Goal: Transaction & Acquisition: Book appointment/travel/reservation

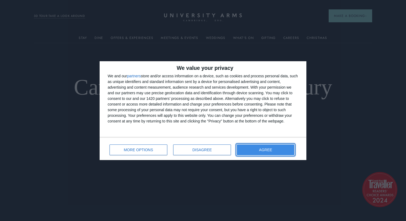
click at [253, 148] on button "AGREE" at bounding box center [265, 150] width 57 height 11
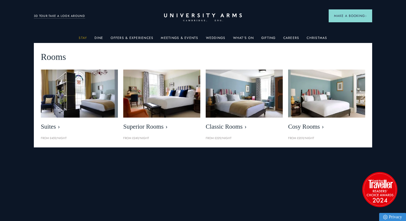
click at [84, 36] on link "Stay" at bounding box center [83, 39] width 8 height 7
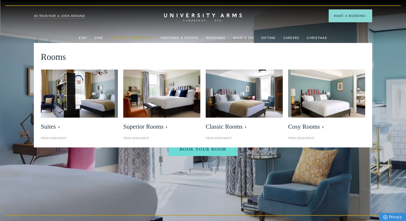
click at [132, 37] on link "Offers & Experiences" at bounding box center [132, 39] width 43 height 7
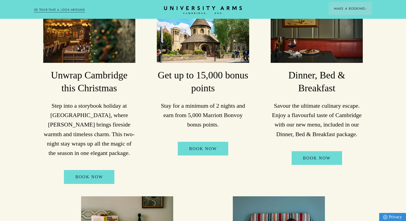
scroll to position [133, 0]
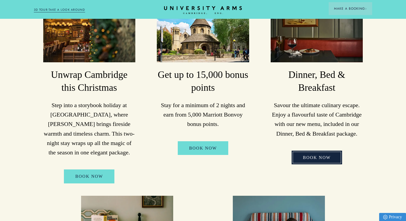
click at [308, 157] on link "Book Now" at bounding box center [317, 158] width 50 height 14
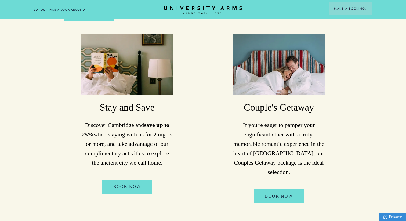
scroll to position [295, 0]
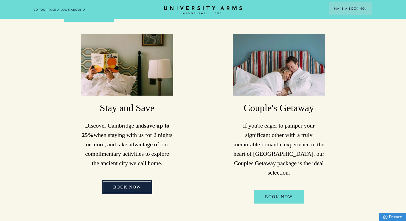
click at [127, 191] on link "Book Now" at bounding box center [127, 187] width 50 height 14
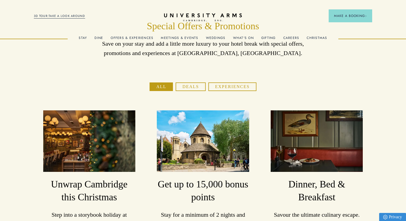
scroll to position [0, 0]
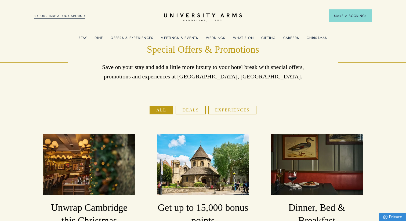
click at [179, 111] on button "Deals" at bounding box center [191, 110] width 30 height 9
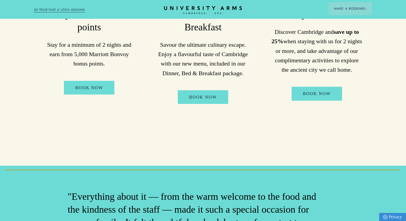
scroll to position [193, 0]
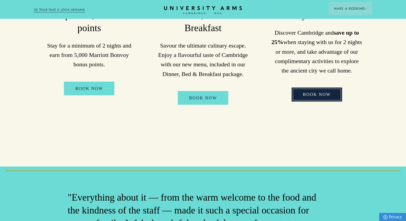
click at [302, 93] on link "Book Now" at bounding box center [317, 95] width 50 height 14
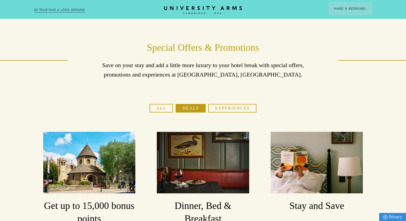
scroll to position [0, 0]
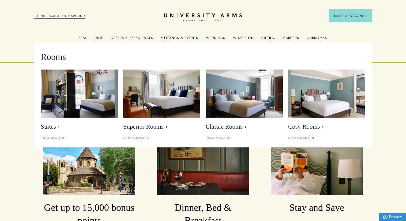
click at [85, 37] on link "Stay" at bounding box center [83, 39] width 8 height 7
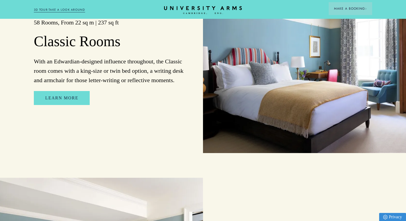
scroll to position [882, 0]
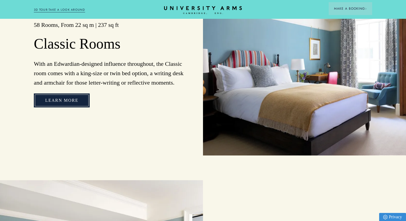
click at [81, 100] on link "Learn More" at bounding box center [62, 100] width 56 height 14
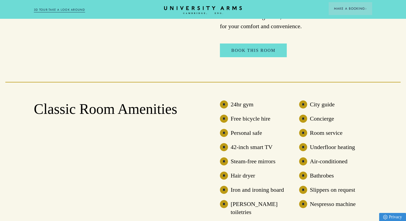
scroll to position [373, 0]
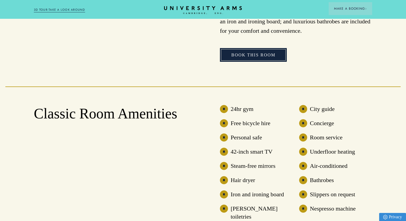
click at [234, 48] on link "Book This Room" at bounding box center [253, 55] width 67 height 14
